Goal: Task Accomplishment & Management: Use online tool/utility

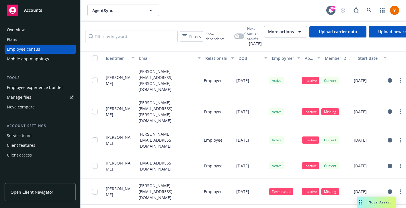
click at [294, 33] on span "More actions" at bounding box center [281, 32] width 26 height 6
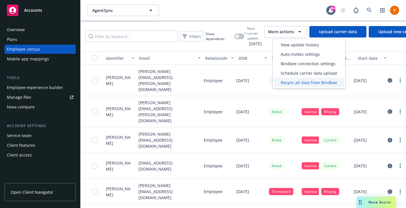
click at [300, 85] on span "Resync all data from Bindbee" at bounding box center [309, 83] width 56 height 6
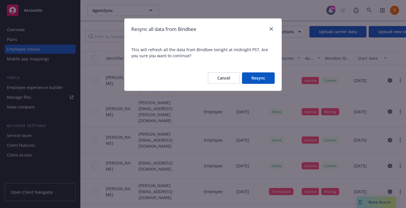
click at [253, 76] on button "Resync" at bounding box center [258, 78] width 33 height 11
